Goal: Navigation & Orientation: Go to known website

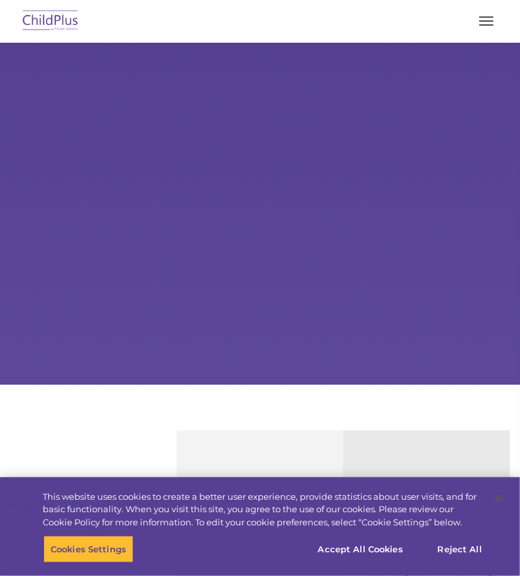
select select "MEDIUM"
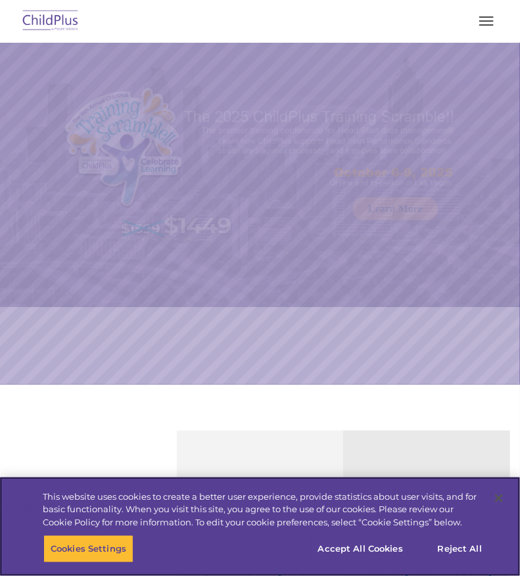
select select "MEDIUM"
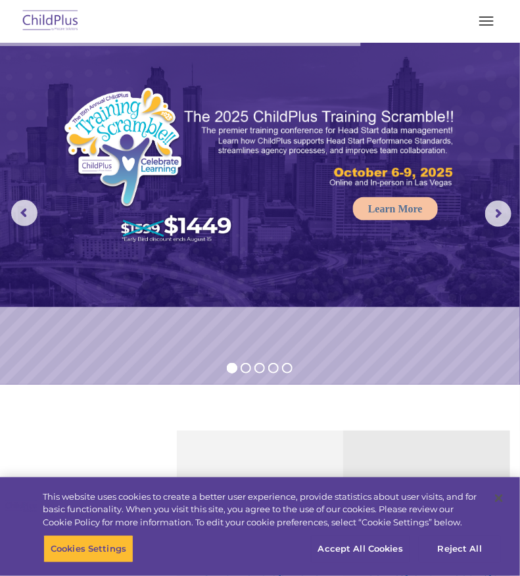
click at [486, 24] on span "button" at bounding box center [486, 24] width 14 height 1
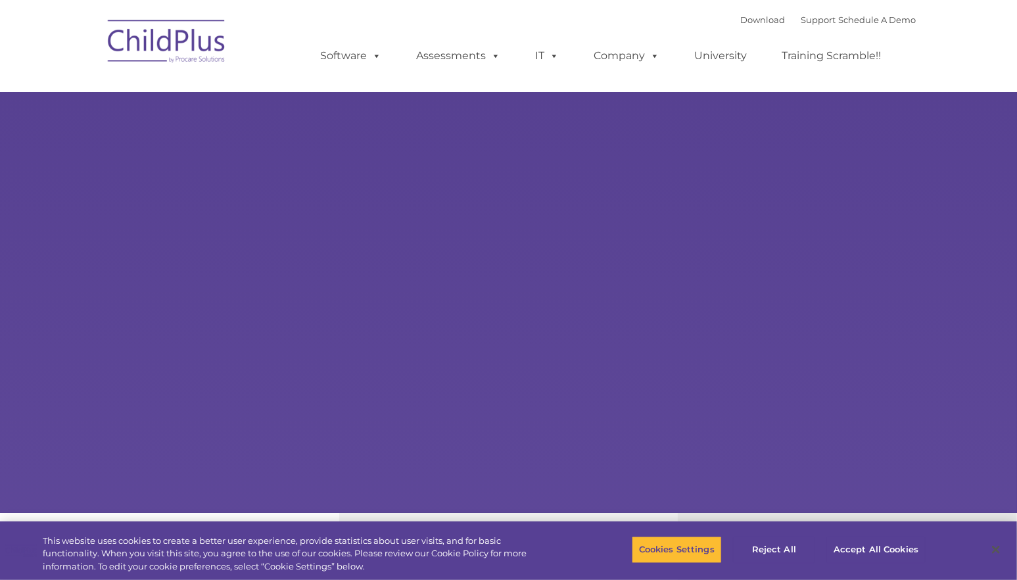
type input ""
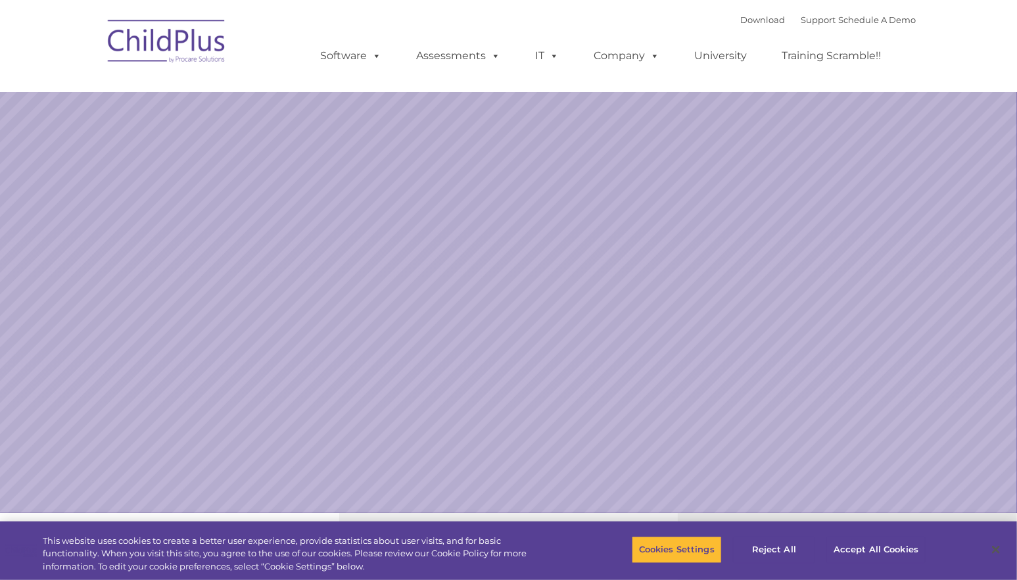
select select "MEDIUM"
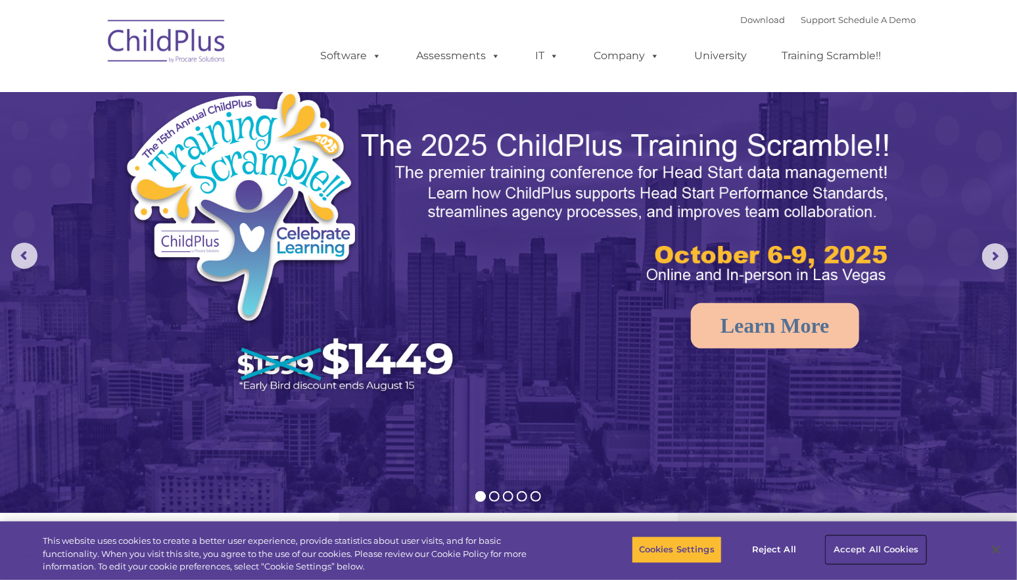
click at [910, 549] on button "Accept All Cookies" at bounding box center [875, 550] width 99 height 28
